Goal: Answer question/provide support: Share knowledge or assist other users

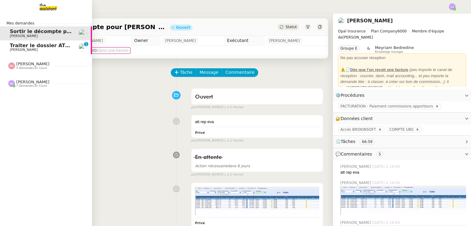
click at [11, 51] on span "[PERSON_NAME]" at bounding box center [24, 50] width 28 height 4
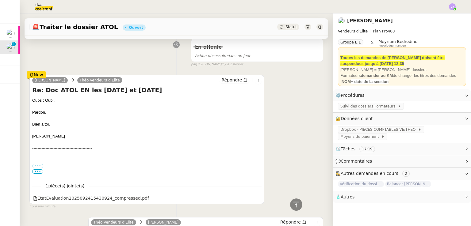
scroll to position [70, 0]
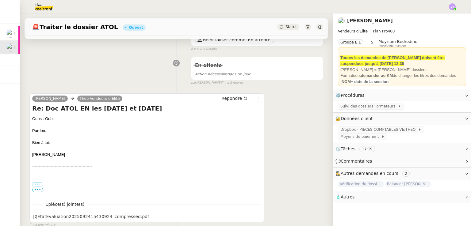
click at [291, 149] on div "[PERSON_NAME] d’Elite Répondre Re: Doc ATOL EN les [DATE] et [DATE] Oups : Oubl…" at bounding box center [176, 158] width 294 height 140
click at [129, 79] on div "En attente Action nécessaire dans un jour false par [PERSON_NAME] il y a 2 heur…" at bounding box center [176, 70] width 294 height 32
click at [269, 156] on div "[PERSON_NAME] d’Elite Répondre Re: Doc ATOL EN les [DATE] et [DATE] Oups : Oubl…" at bounding box center [176, 158] width 294 height 140
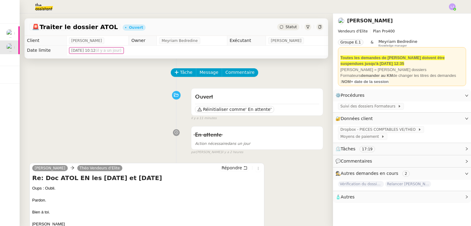
click at [284, 74] on div "Tâche Message Commentaire" at bounding box center [247, 75] width 152 height 15
click at [304, 11] on div at bounding box center [235, 6] width 440 height 13
click at [344, 6] on div at bounding box center [235, 6] width 440 height 13
click at [293, 6] on div at bounding box center [235, 6] width 440 height 13
click at [288, 5] on div at bounding box center [235, 6] width 440 height 13
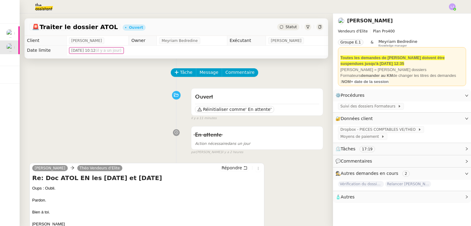
click at [103, 131] on div "En attente Action nécessaire dans un jour false par [PERSON_NAME] il y a 2 heur…" at bounding box center [176, 140] width 294 height 32
click at [110, 98] on div "Ouvert Réinitialiser comme ' En attente' false il y a 12 minutes" at bounding box center [176, 104] width 294 height 36
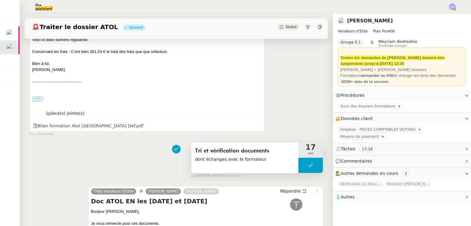
scroll to position [470, 0]
click at [298, 167] on button at bounding box center [310, 165] width 25 height 15
click at [302, 167] on icon at bounding box center [304, 165] width 5 height 5
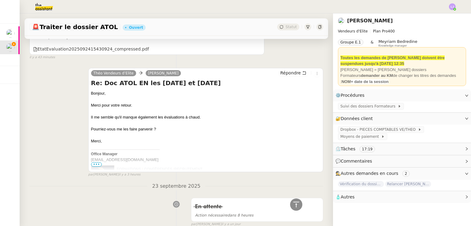
scroll to position [187, 0]
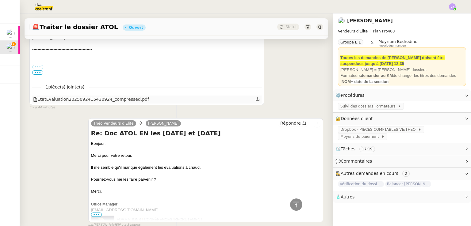
click at [255, 102] on div at bounding box center [257, 100] width 5 height 8
click at [256, 101] on icon at bounding box center [258, 99] width 4 height 3
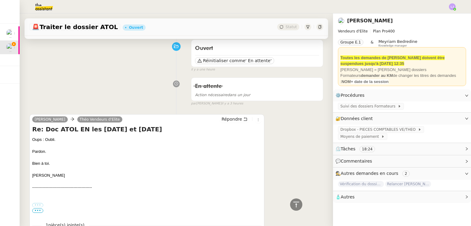
scroll to position [45, 0]
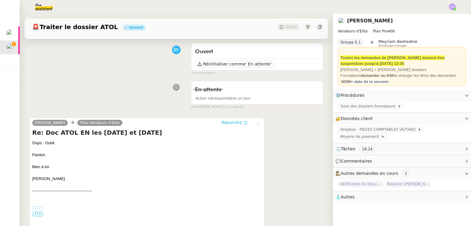
click at [233, 124] on span "Répondre" at bounding box center [231, 123] width 21 height 6
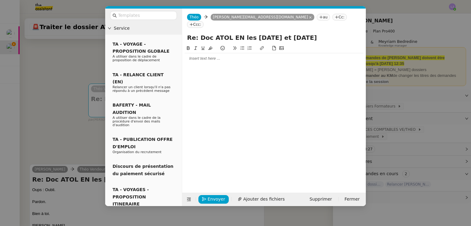
click at [213, 56] on div at bounding box center [274, 58] width 179 height 10
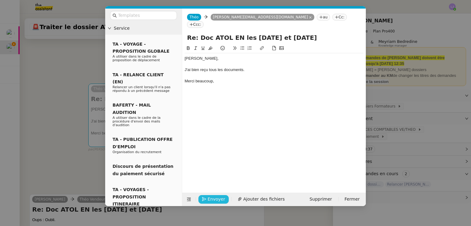
click at [208, 203] on button "Envoyer" at bounding box center [213, 199] width 30 height 9
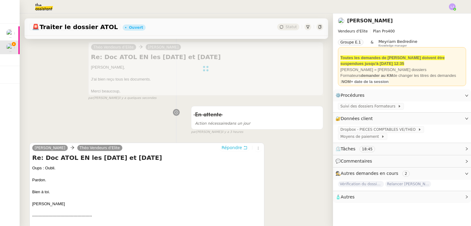
scroll to position [0, 0]
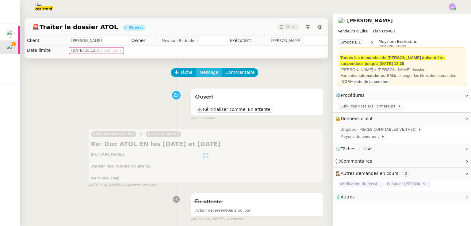
click at [200, 72] on span "Message" at bounding box center [209, 72] width 19 height 7
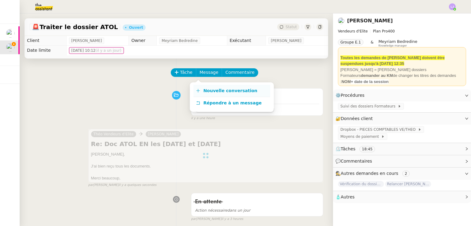
click at [211, 88] on span "Nouvelle conversation" at bounding box center [230, 90] width 54 height 5
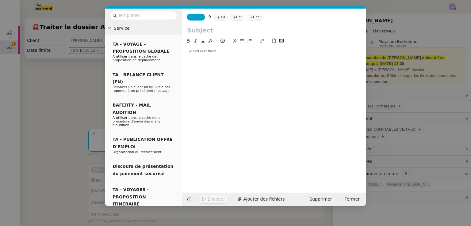
click at [221, 17] on nz-tag "au" at bounding box center [220, 17] width 13 height 7
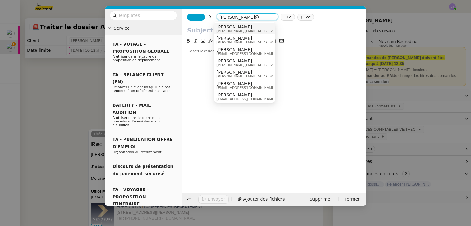
type input "[PERSON_NAME]@"
click at [233, 28] on span "[PERSON_NAME]" at bounding box center [260, 27] width 87 height 5
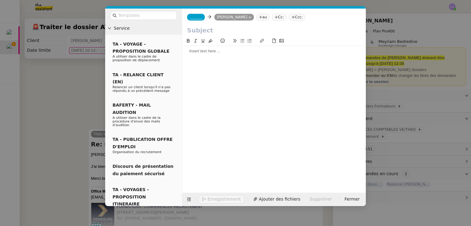
click at [191, 16] on span "_______" at bounding box center [196, 17] width 13 height 4
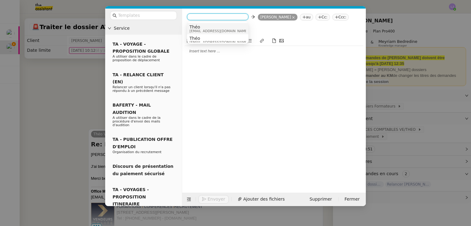
click at [209, 28] on span "Théo" at bounding box center [219, 27] width 59 height 5
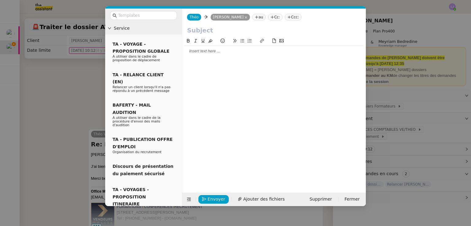
click at [209, 32] on input "text" at bounding box center [274, 30] width 174 height 9
type input "ATOL [DATE] et [DATE]"
click at [216, 56] on div at bounding box center [274, 51] width 179 height 10
click at [220, 64] on div "Le dossier est prêt ) être envoyé." at bounding box center [274, 63] width 179 height 6
click at [246, 67] on div "[PERSON_NAME], Le dossier est prêt à être envoyé." at bounding box center [274, 57] width 179 height 22
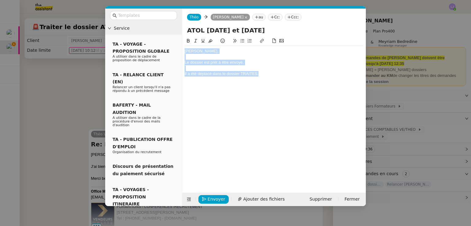
copy div "[PERSON_NAME], Le dossier est prêt à être envoyé. Il a été déplacé dans le doss…"
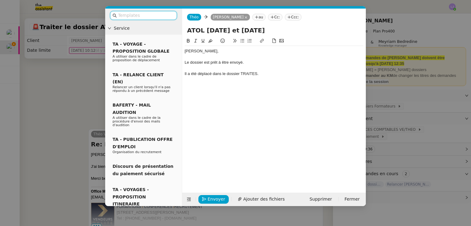
click at [157, 17] on input "text" at bounding box center [145, 15] width 55 height 7
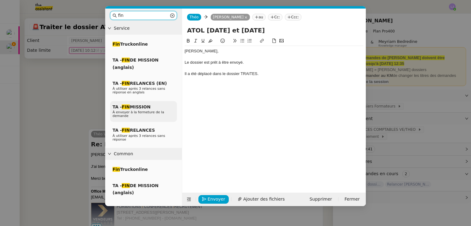
type input "fin"
click at [160, 107] on div "TA - FIN MISSION À envoyer à la fermeture de la demande" at bounding box center [143, 111] width 67 height 21
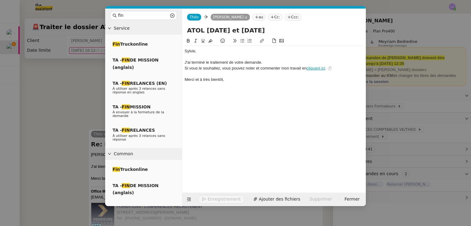
click at [201, 52] on div "﻿[PERSON_NAME]﻿," at bounding box center [274, 51] width 179 height 6
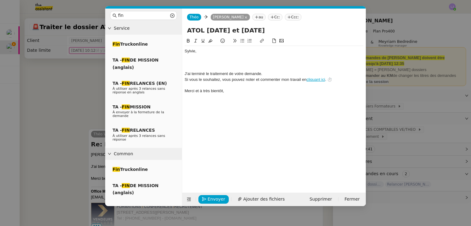
paste div
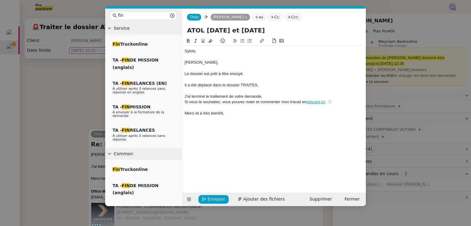
click at [201, 52] on div "﻿[PERSON_NAME]﻿," at bounding box center [274, 51] width 179 height 6
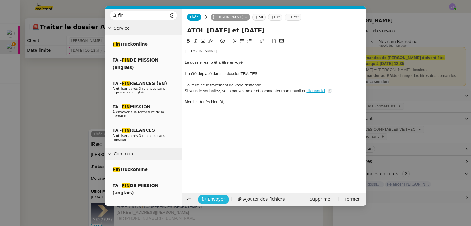
click at [214, 199] on span "Envoyer" at bounding box center [216, 199] width 17 height 7
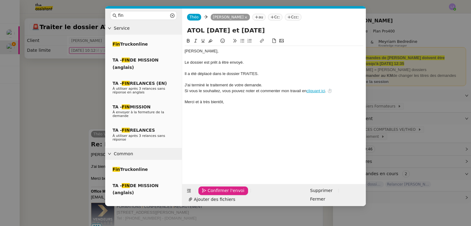
click at [214, 194] on span "Confirmer l'envoi" at bounding box center [226, 190] width 37 height 7
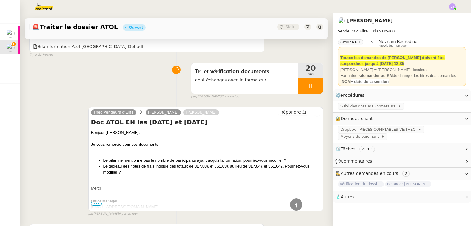
scroll to position [784, 0]
click at [313, 83] on div at bounding box center [310, 86] width 25 height 15
click at [313, 83] on button at bounding box center [317, 86] width 12 height 15
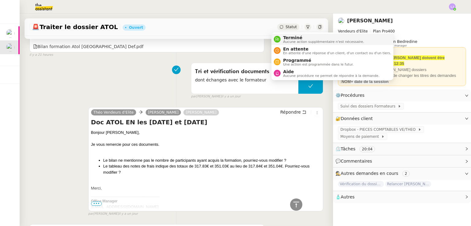
click at [292, 37] on span "Terminé" at bounding box center [323, 37] width 81 height 5
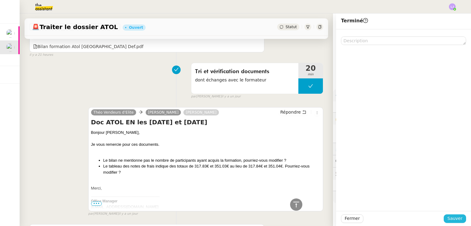
click at [458, 220] on span "Sauver" at bounding box center [454, 218] width 15 height 7
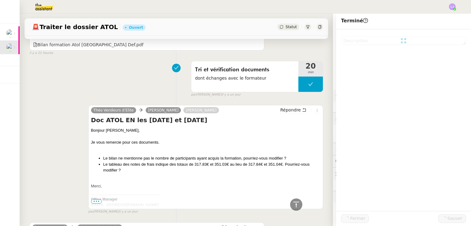
scroll to position [782, 0]
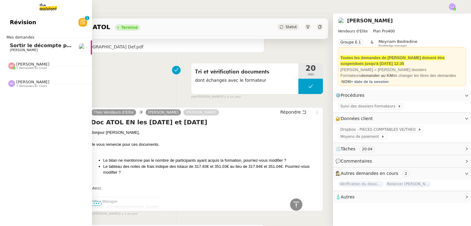
click at [38, 45] on span "Sortir le décompte pour [PERSON_NAME]" at bounding box center [66, 46] width 113 height 6
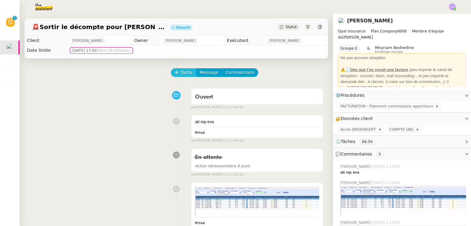
click at [180, 73] on span "Tâche" at bounding box center [186, 72] width 13 height 7
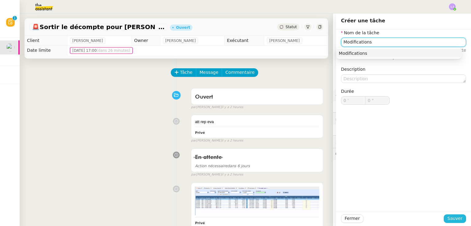
type input "Modifications"
click at [444, 217] on button "Sauver" at bounding box center [455, 219] width 22 height 9
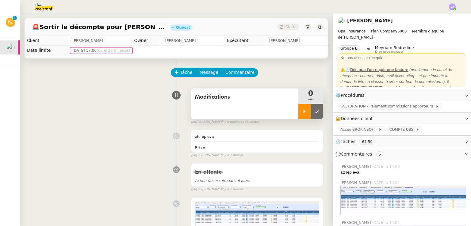
click at [298, 116] on div at bounding box center [304, 111] width 12 height 15
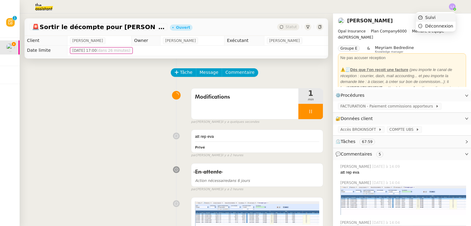
click at [454, 17] on li "Suivi" at bounding box center [436, 17] width 40 height 9
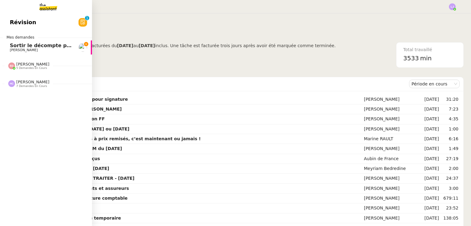
click at [48, 44] on span "Sortir le décompte pour [PERSON_NAME]" at bounding box center [66, 46] width 113 height 6
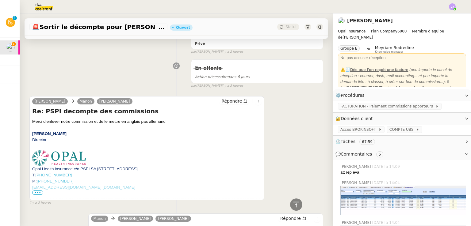
scroll to position [258, 0]
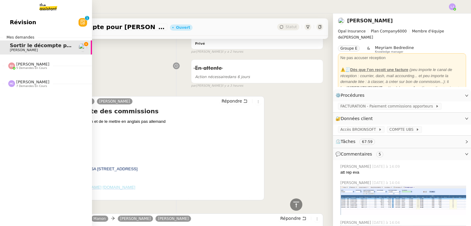
click at [28, 81] on span "[PERSON_NAME]" at bounding box center [32, 82] width 33 height 5
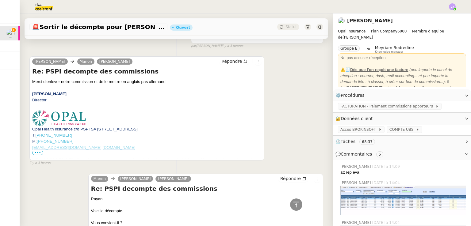
scroll to position [282, 0]
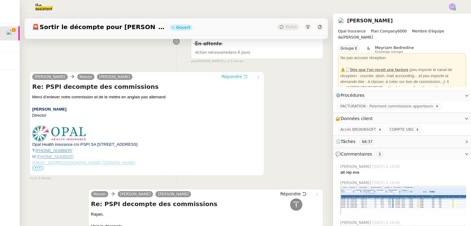
click at [222, 76] on span "Répondre" at bounding box center [231, 77] width 21 height 6
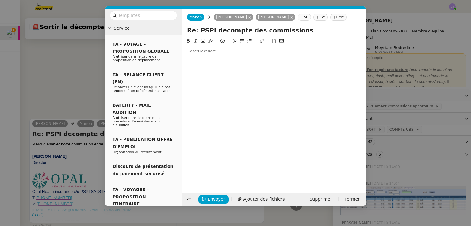
scroll to position [329, 0]
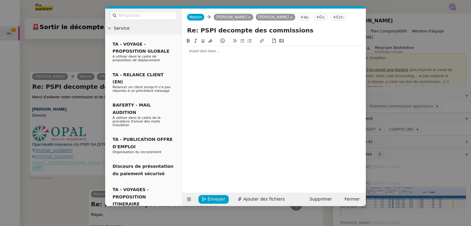
click at [225, 54] on div at bounding box center [274, 51] width 179 height 10
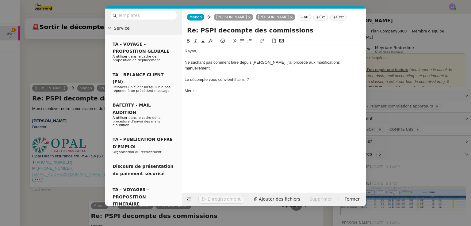
scroll to position [371, 0]
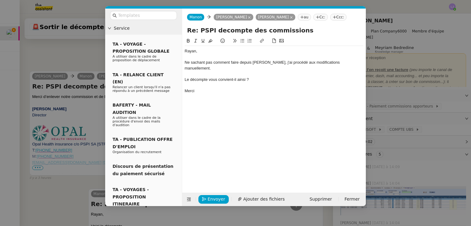
click at [383, 123] on nz-modal-container "Service TA - VOYAGE - PROPOSITION GLOBALE A utiliser dans le cadre de propositi…" at bounding box center [235, 113] width 471 height 226
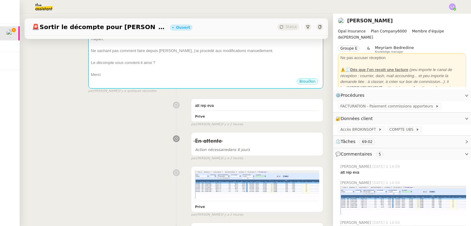
scroll to position [0, 0]
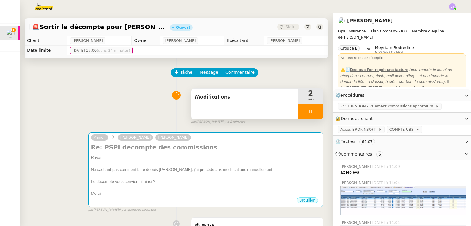
click at [255, 103] on div "Modifications" at bounding box center [244, 104] width 107 height 31
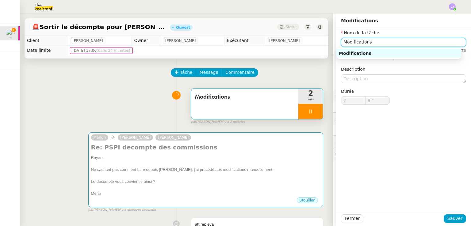
click at [430, 38] on input "Modifications" at bounding box center [403, 42] width 125 height 9
type input "10 ""
type input "Modifications manuel"
type input "11 ""
type input "Modifications manuelles"
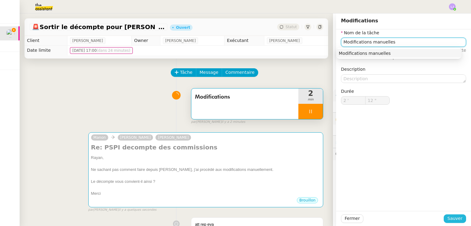
type input "13 ""
type input "Modifications manuelles"
click at [453, 219] on span "Sauver" at bounding box center [454, 218] width 15 height 7
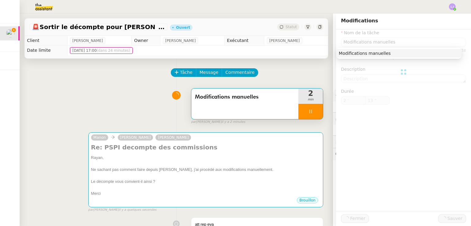
type input "14 ""
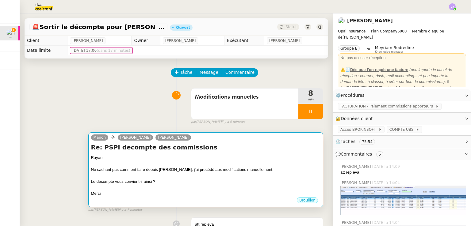
click at [179, 173] on div "Ne sachant pas comment faire depuis [PERSON_NAME], j'ai procédé aux modificatio…" at bounding box center [205, 170] width 229 height 6
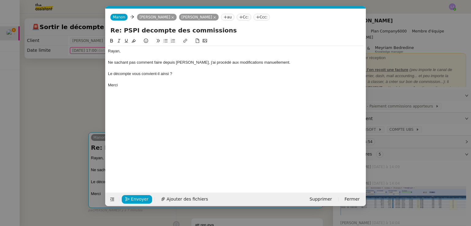
scroll to position [0, 13]
click at [72, 151] on nz-modal-container "Service TA - VOYAGE - PROPOSITION GLOBALE A utiliser dans le cadre de propositi…" at bounding box center [235, 113] width 471 height 226
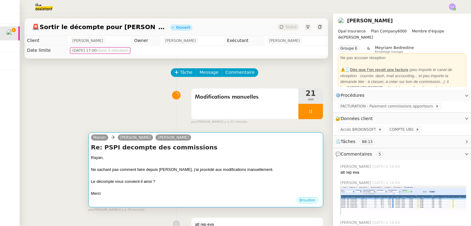
click at [275, 147] on h4 "Re: PSPI decompte des commissions" at bounding box center [205, 147] width 229 height 9
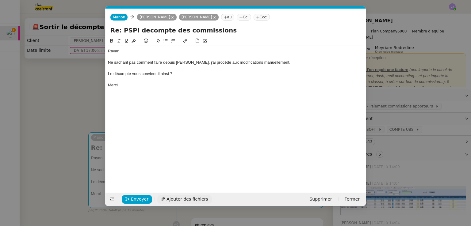
click at [194, 196] on span "Ajouter des fichiers" at bounding box center [187, 199] width 41 height 7
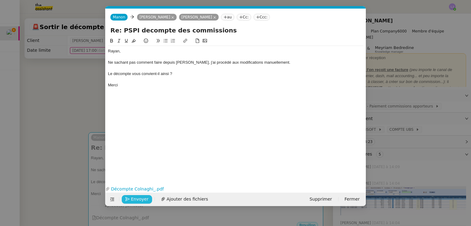
click at [142, 201] on span "Envoyer" at bounding box center [139, 199] width 17 height 7
click at [142, 201] on span "Confirmer l'envoi" at bounding box center [149, 199] width 37 height 7
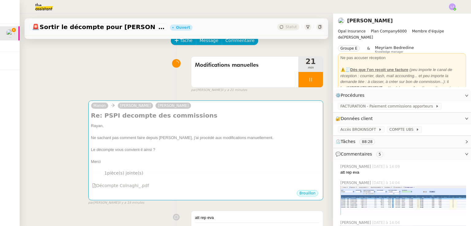
scroll to position [39, 0]
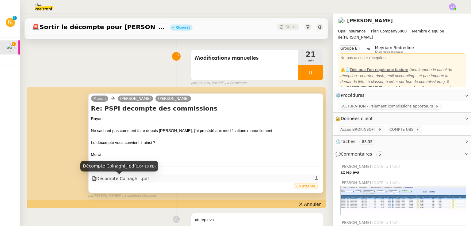
click at [126, 177] on div "Décompte Colnaghi_.pdf" at bounding box center [120, 178] width 57 height 7
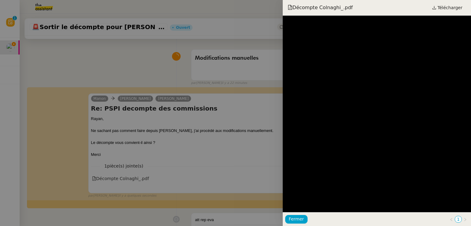
click at [192, 136] on div at bounding box center [235, 113] width 471 height 226
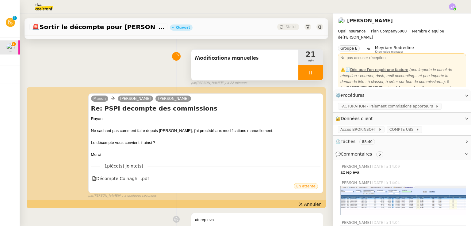
click at [237, 69] on div "Modifications manuelles" at bounding box center [244, 65] width 107 height 31
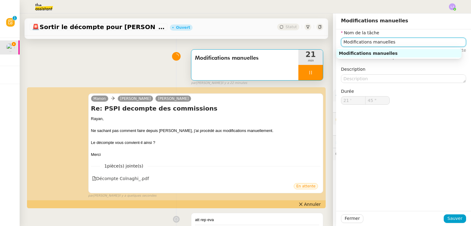
click at [342, 43] on input "Modifications manuelles" at bounding box center [403, 42] width 125 height 9
type input "46 ""
type input "Recheodifications manuelles"
type input "47 ""
type input "Recherches et odifications manuelles"
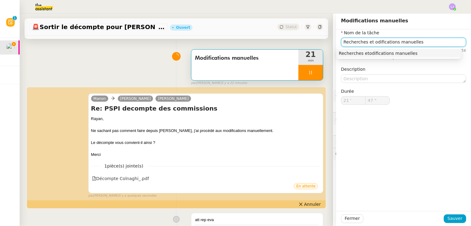
type input "48 ""
type input "Recherches et modifications manuelles"
type input "49 ""
type input "Recherches et modifications manuelles"
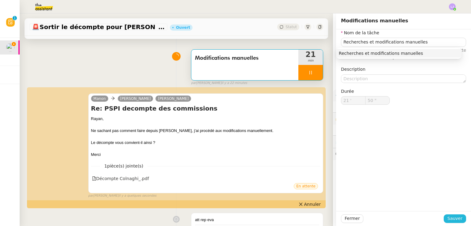
click at [453, 219] on span "Sauver" at bounding box center [454, 218] width 15 height 7
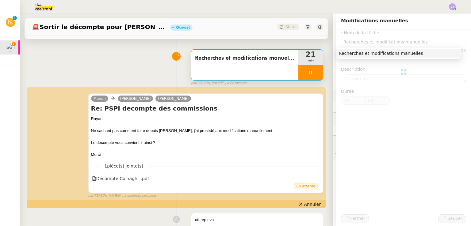
type input "51 ""
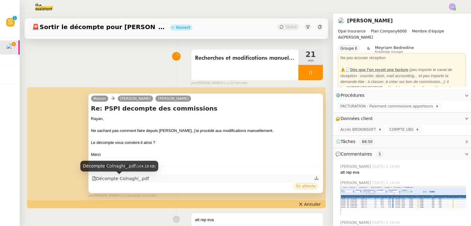
click at [127, 181] on div "Décompte Colnaghi_.pdf" at bounding box center [120, 178] width 57 height 7
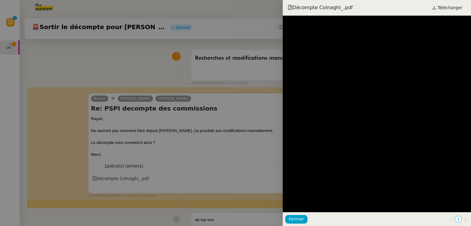
click at [191, 121] on div at bounding box center [235, 113] width 471 height 226
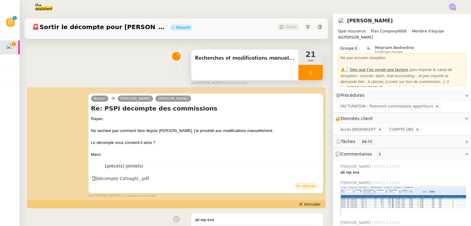
click at [308, 68] on div at bounding box center [310, 72] width 25 height 15
click at [311, 68] on button at bounding box center [317, 72] width 12 height 15
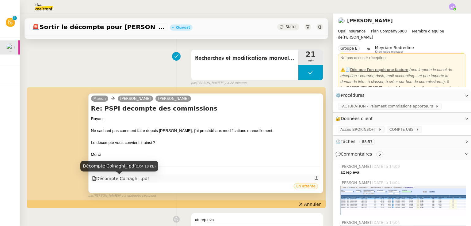
click at [133, 178] on div "Décompte Colnaghi_.pdf" at bounding box center [120, 178] width 57 height 7
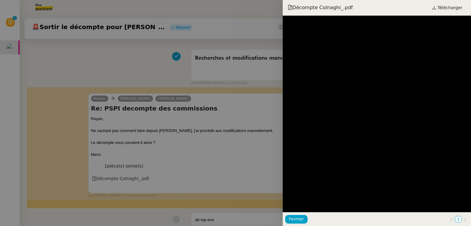
click at [207, 98] on div at bounding box center [235, 113] width 471 height 226
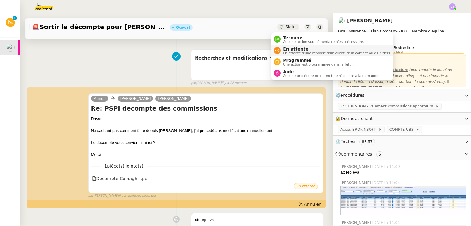
click at [292, 50] on span "En attente" at bounding box center [337, 49] width 108 height 5
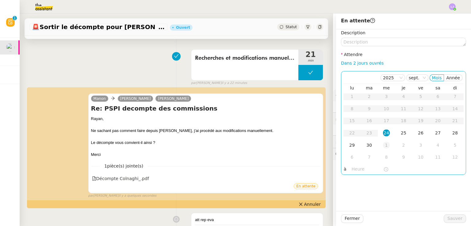
click at [383, 149] on div "1" at bounding box center [386, 145] width 7 height 7
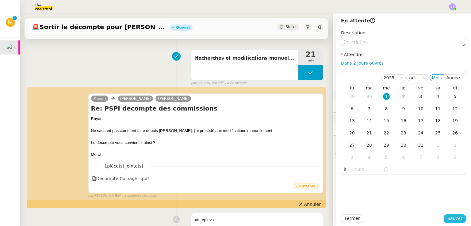
click at [450, 220] on span "Sauver" at bounding box center [454, 218] width 15 height 7
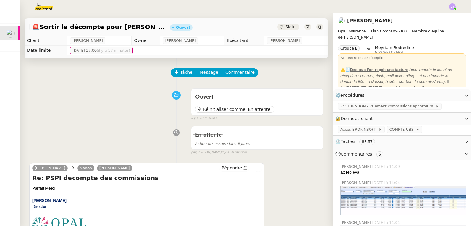
click at [296, 177] on div "[PERSON_NAME] [PERSON_NAME] Répondre Re: PSPI decompte des commissions Parfait …" at bounding box center [176, 215] width 294 height 115
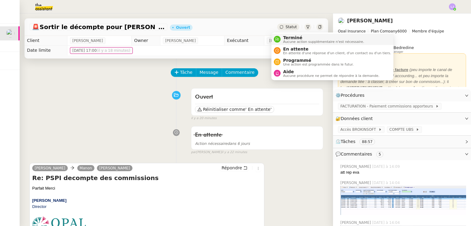
click at [296, 41] on span "Aucune action supplémentaire n'est nécessaire." at bounding box center [323, 41] width 81 height 3
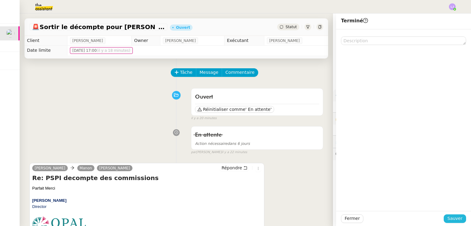
click at [444, 215] on button "Sauver" at bounding box center [455, 219] width 22 height 9
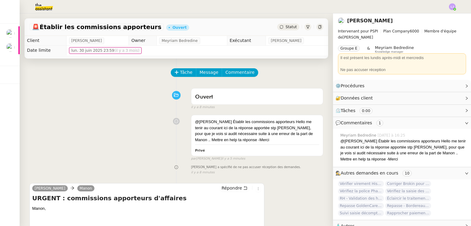
scroll to position [100, 0]
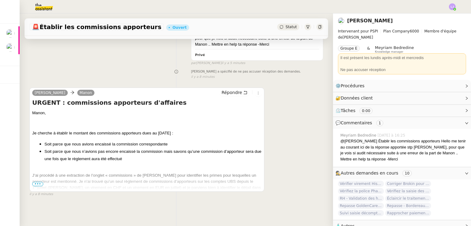
click at [33, 178] on span "J’ai procédé à une extraction de l’onglet « commissions » de [PERSON_NAME] pour…" at bounding box center [146, 184] width 229 height 23
click at [37, 182] on span "•••" at bounding box center [37, 184] width 11 height 4
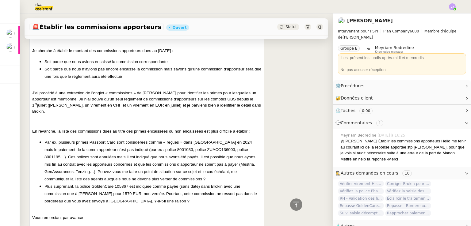
scroll to position [215, 0]
